Goal: Transaction & Acquisition: Purchase product/service

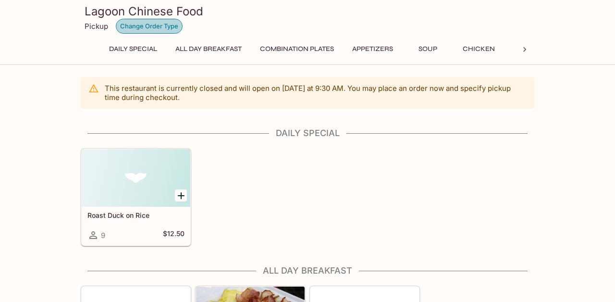
click at [144, 26] on button "Change Order Type" at bounding box center [149, 26] width 67 height 15
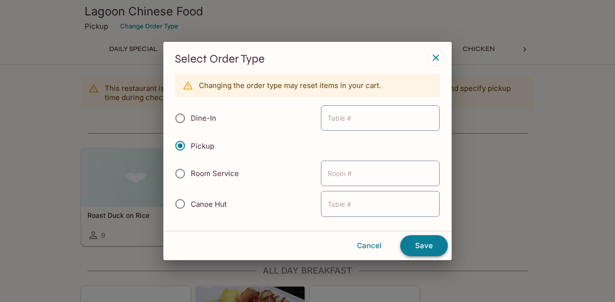
click at [421, 246] on button "Save" at bounding box center [424, 245] width 48 height 21
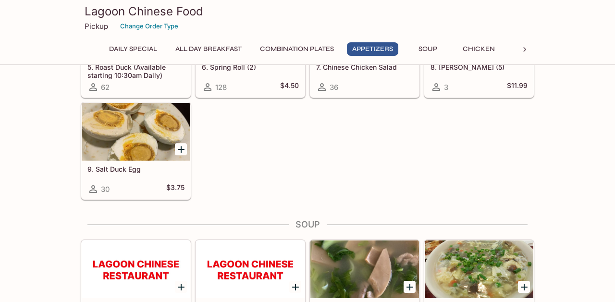
scroll to position [660, 0]
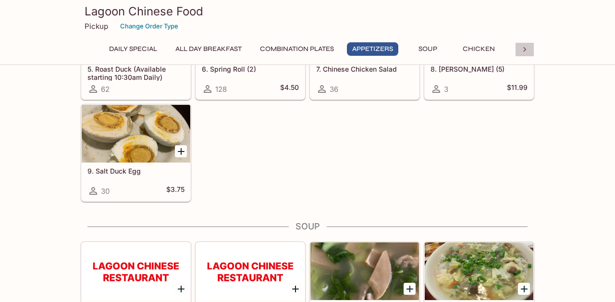
click at [525, 49] on icon at bounding box center [524, 49] width 3 height 5
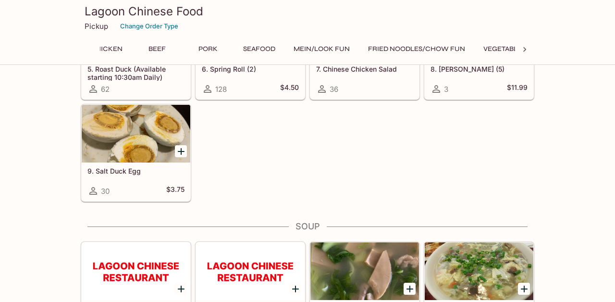
scroll to position [0, 399]
click at [252, 50] on button "Seafood" at bounding box center [231, 48] width 43 height 13
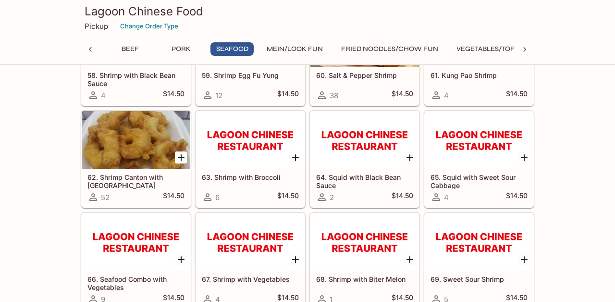
scroll to position [2360, 0]
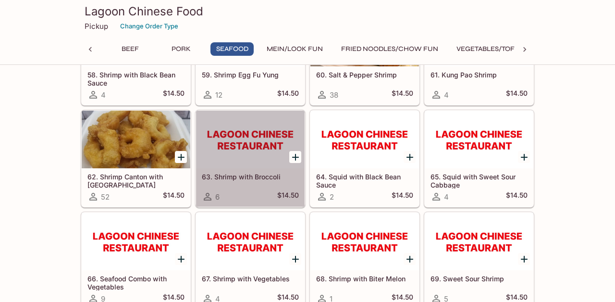
click at [247, 154] on div at bounding box center [250, 140] width 109 height 58
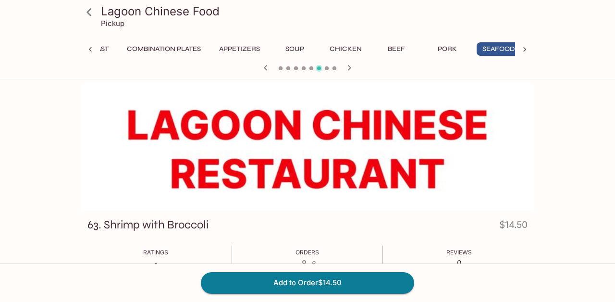
scroll to position [0, 143]
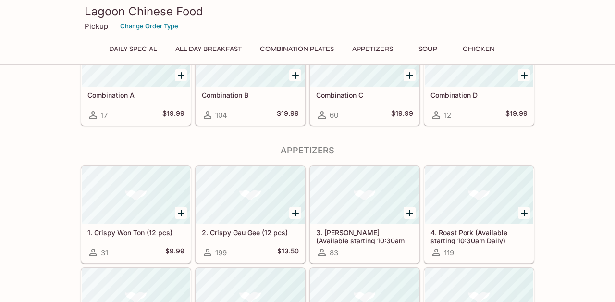
scroll to position [391, 0]
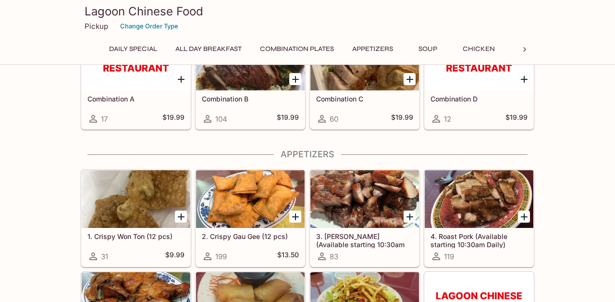
click at [528, 51] on icon at bounding box center [525, 50] width 10 height 10
click at [234, 54] on button "Seafood" at bounding box center [231, 48] width 43 height 13
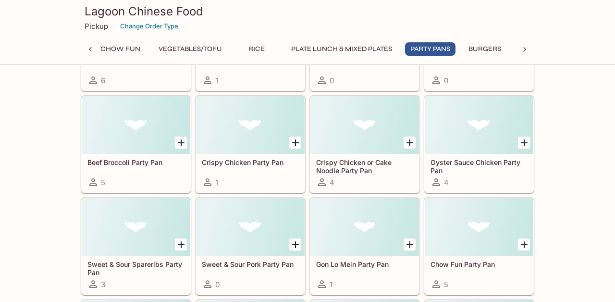
scroll to position [4620, 0]
